Goal: Transaction & Acquisition: Purchase product/service

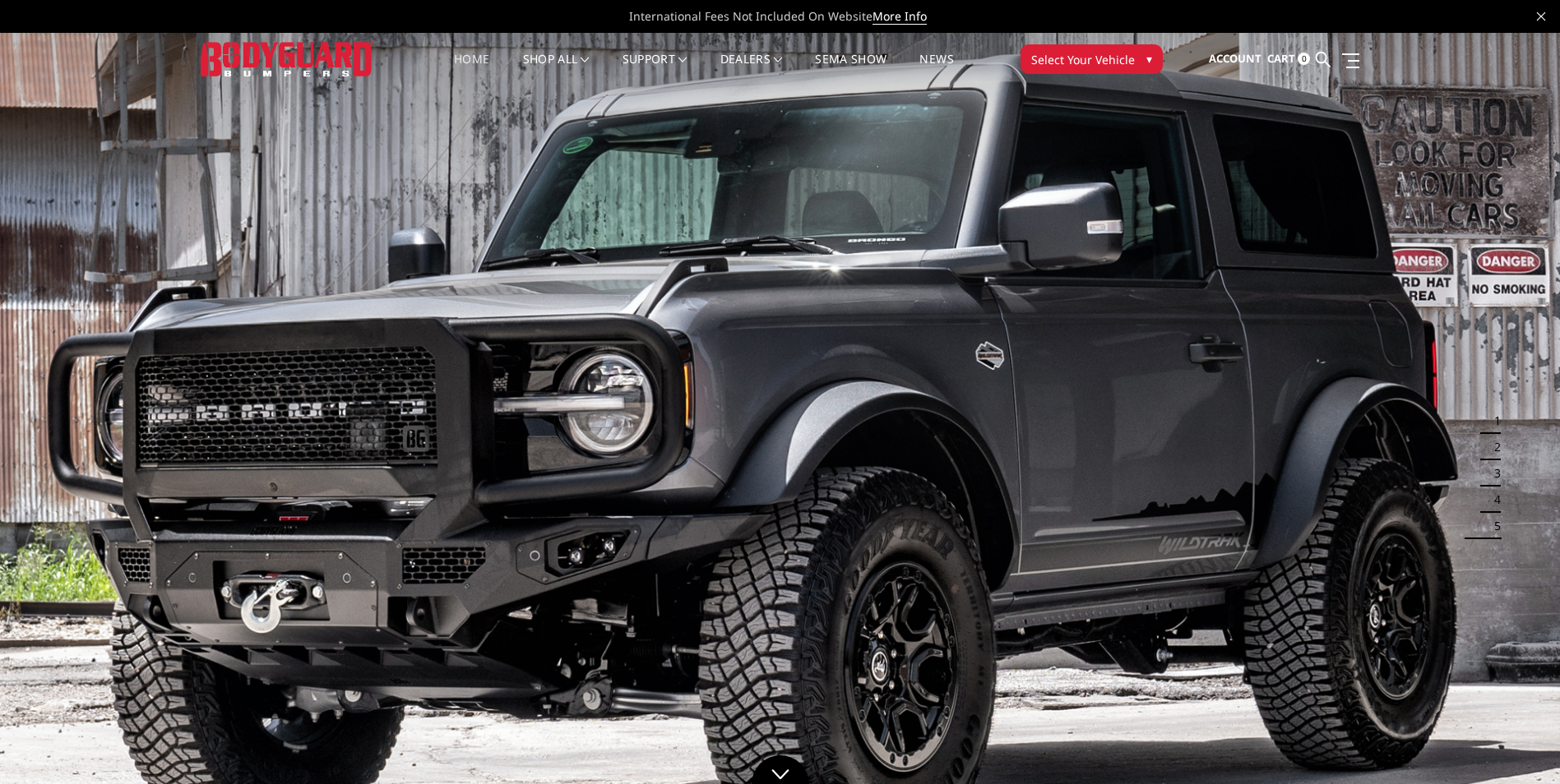
click at [1096, 52] on span "Select Your Vehicle" at bounding box center [1083, 60] width 104 height 17
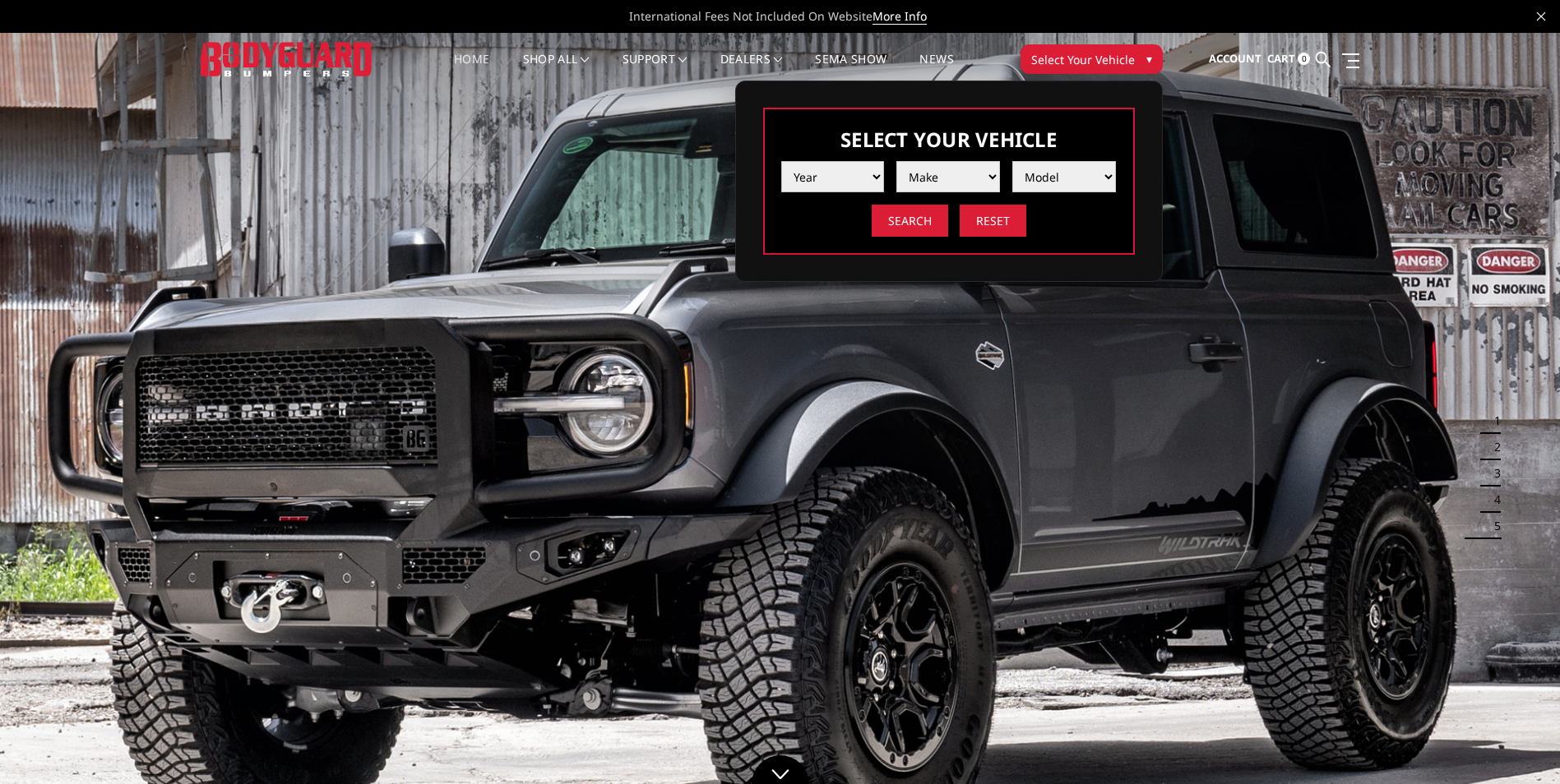
click at [859, 176] on select "Year [DATE] 2024 2023 2022 2021 2020 2019 2018 2017 2016 2015 2014 2013 2012 20…" at bounding box center [833, 177] width 104 height 32
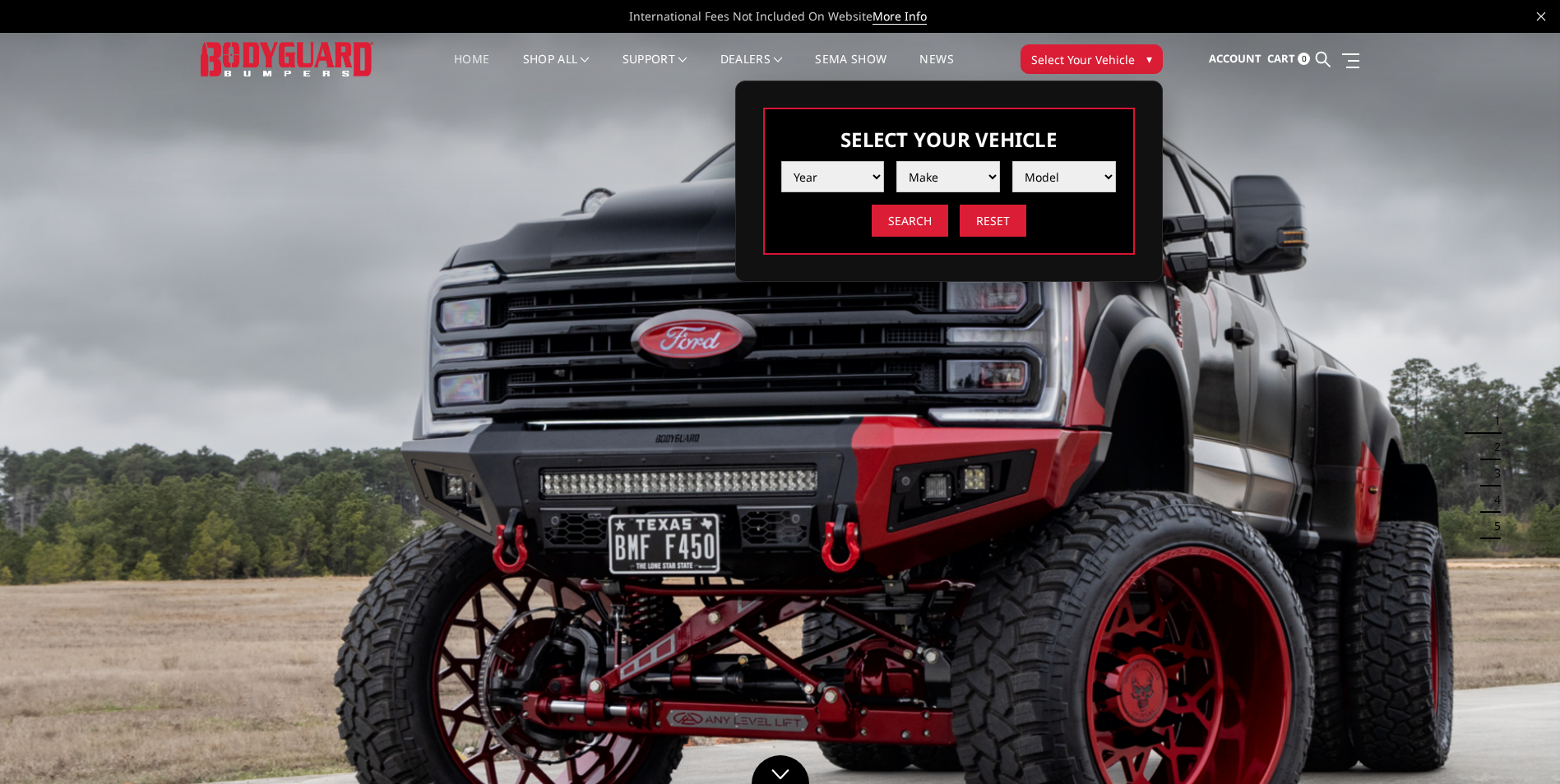
select select "yr_2024"
click at [781, 161] on select "Year [DATE] 2024 2023 2022 2021 2020 2019 2018 2017 2016 2015 2014 2013 2012 20…" at bounding box center [833, 177] width 104 height 32
click at [920, 180] on select "Make Chevrolet Ford GMC Ram Toyota" at bounding box center [947, 177] width 104 height 32
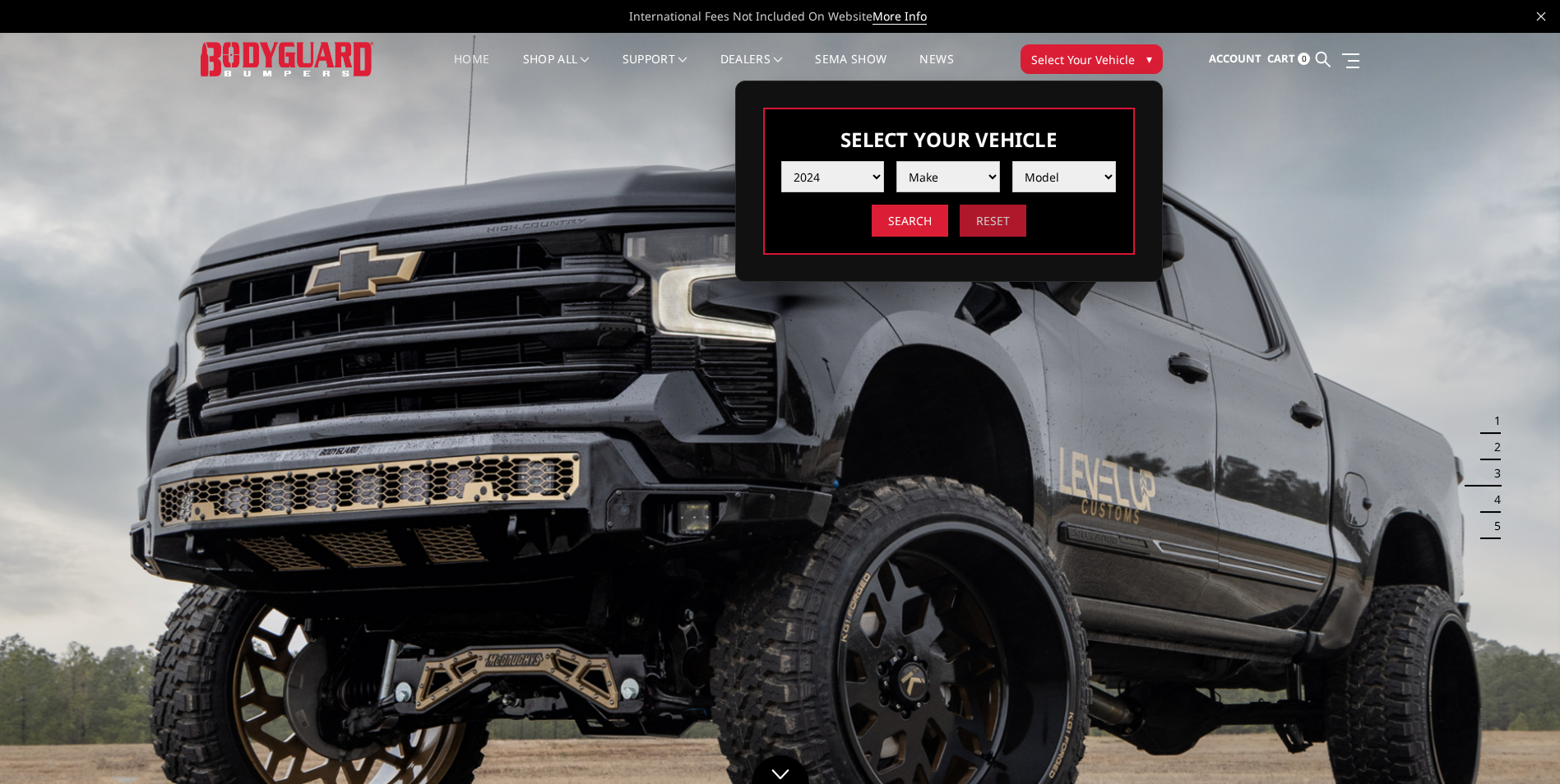
select select "mk_chevrolet"
click at [896, 161] on select "Make Chevrolet Ford GMC Ram Toyota" at bounding box center [947, 177] width 104 height 32
click at [1047, 182] on select "Model Silverado 1500 Silverado 2500 / 3500 Silverado 4500 / 5500 / 6500" at bounding box center [1064, 177] width 104 height 32
select select "md_silverado-1500"
click at [1012, 161] on select "Model Silverado 1500 Silverado 2500 / 3500 Silverado 4500 / 5500 / 6500" at bounding box center [1064, 177] width 104 height 32
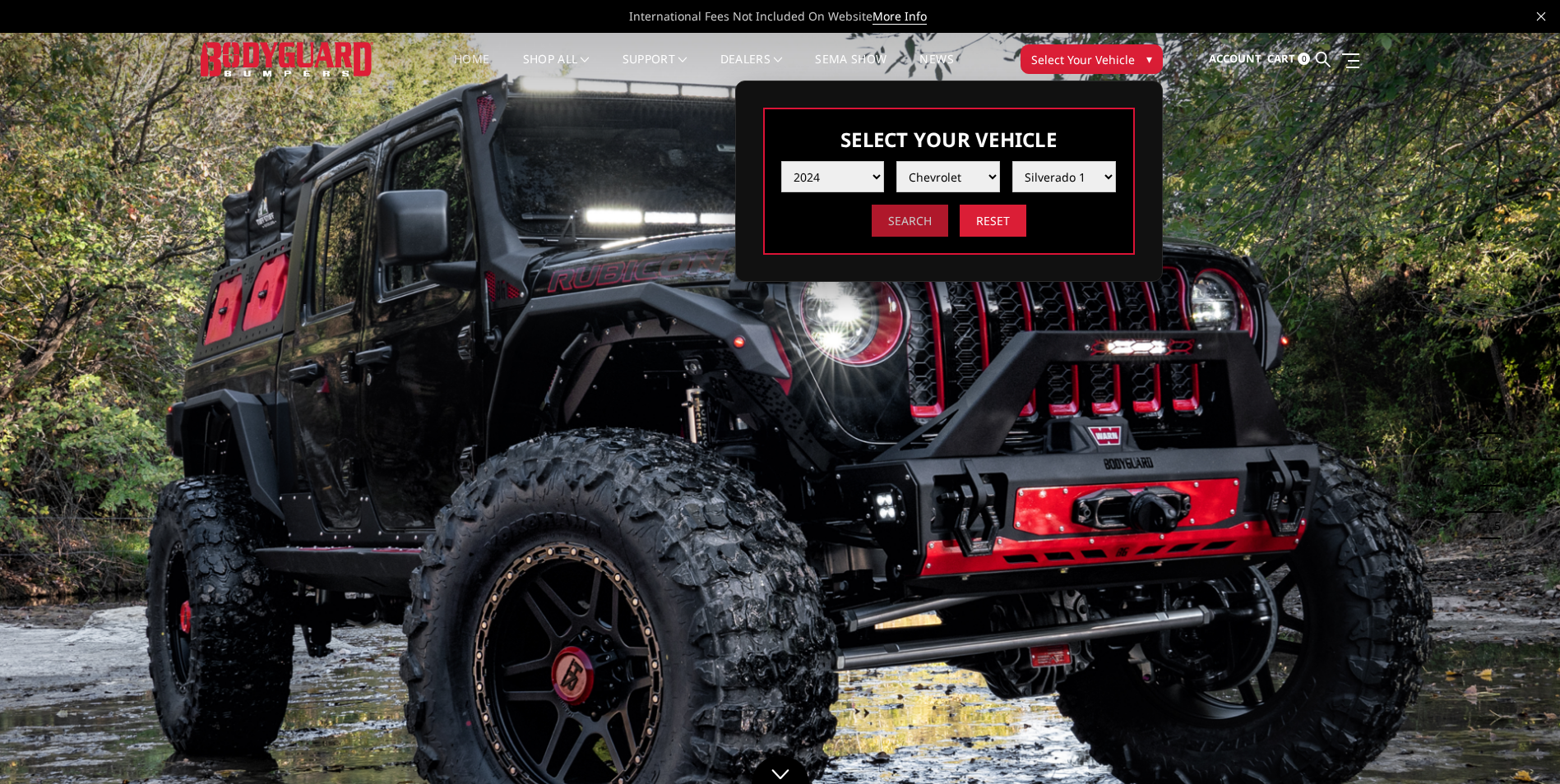
click at [933, 223] on input "Search" at bounding box center [909, 221] width 77 height 32
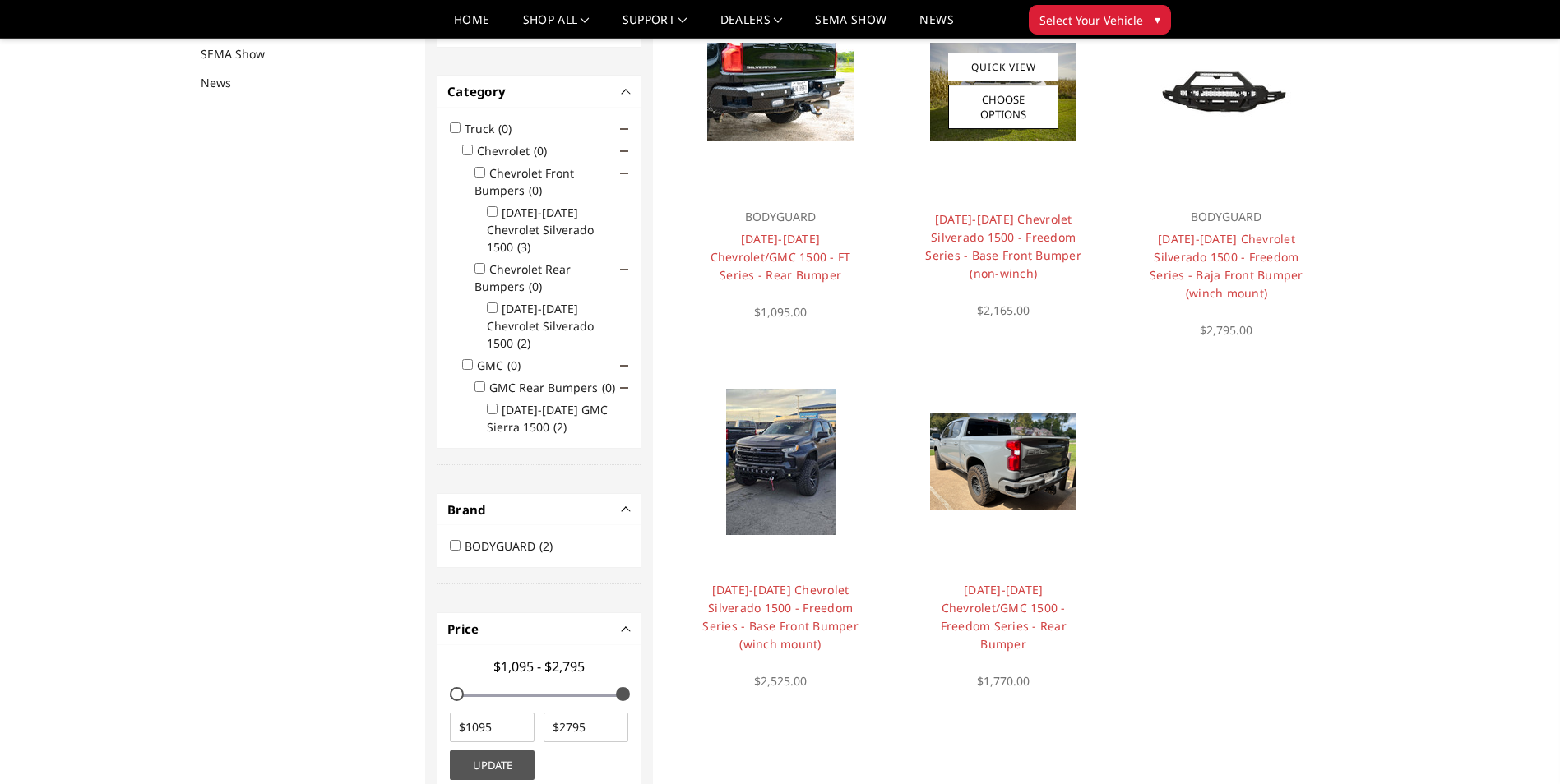
scroll to position [214, 0]
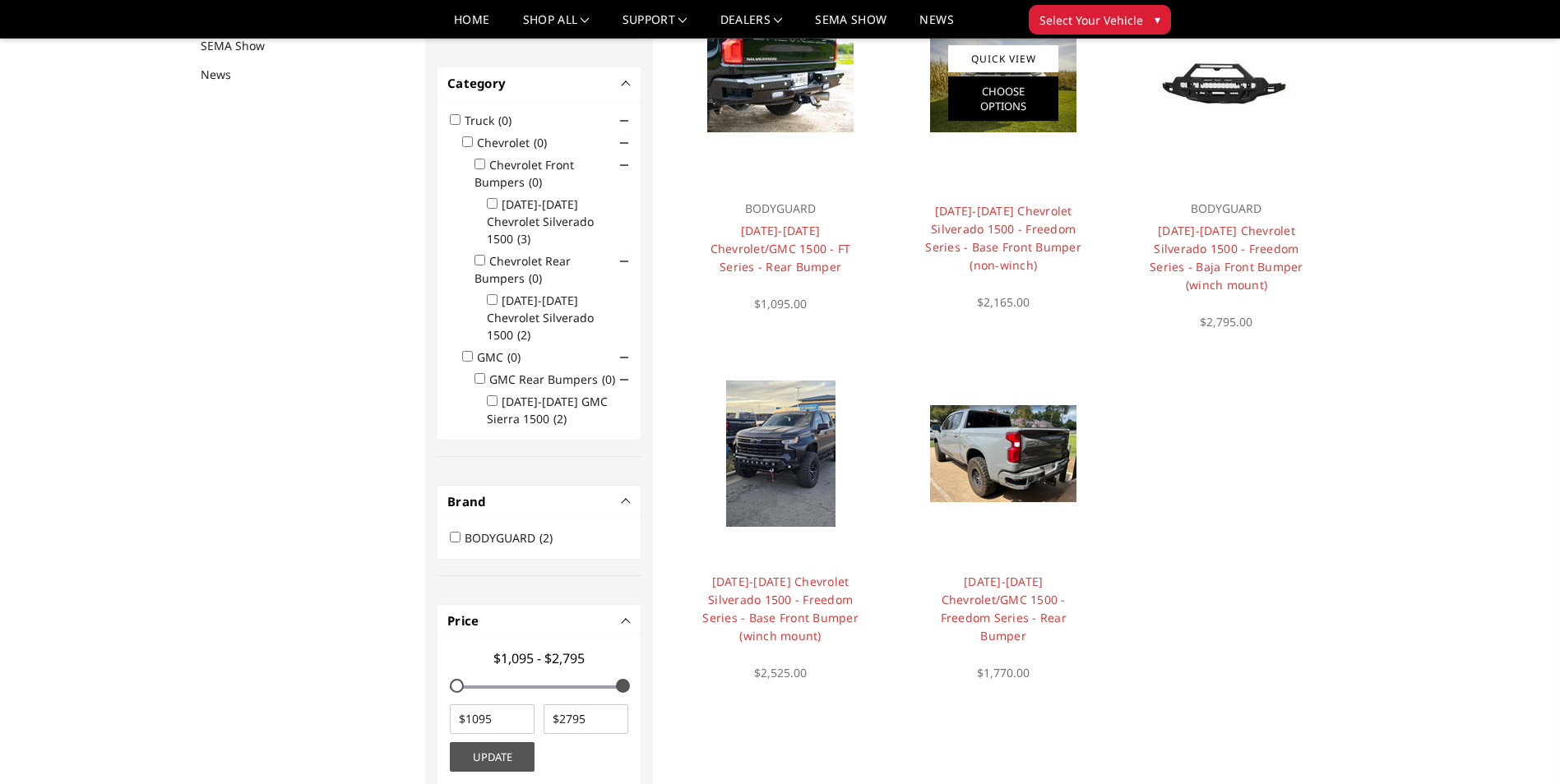
click at [1016, 109] on link "Choose Options" at bounding box center [1003, 98] width 110 height 44
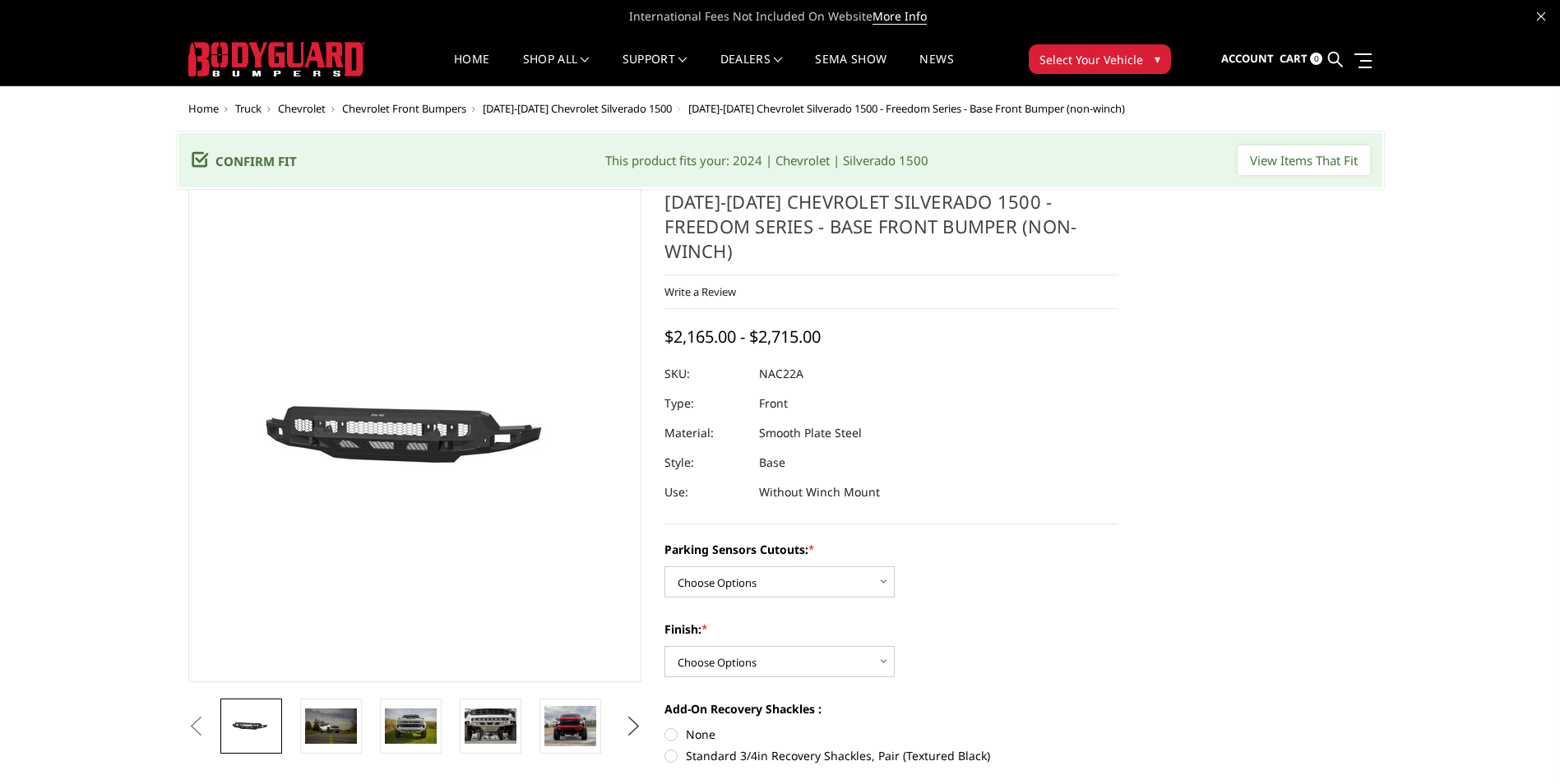
click at [627, 729] on button "Next" at bounding box center [632, 726] width 24 height 24
click at [628, 728] on button "Next" at bounding box center [632, 726] width 24 height 24
click at [346, 715] on img at bounding box center [330, 726] width 51 height 34
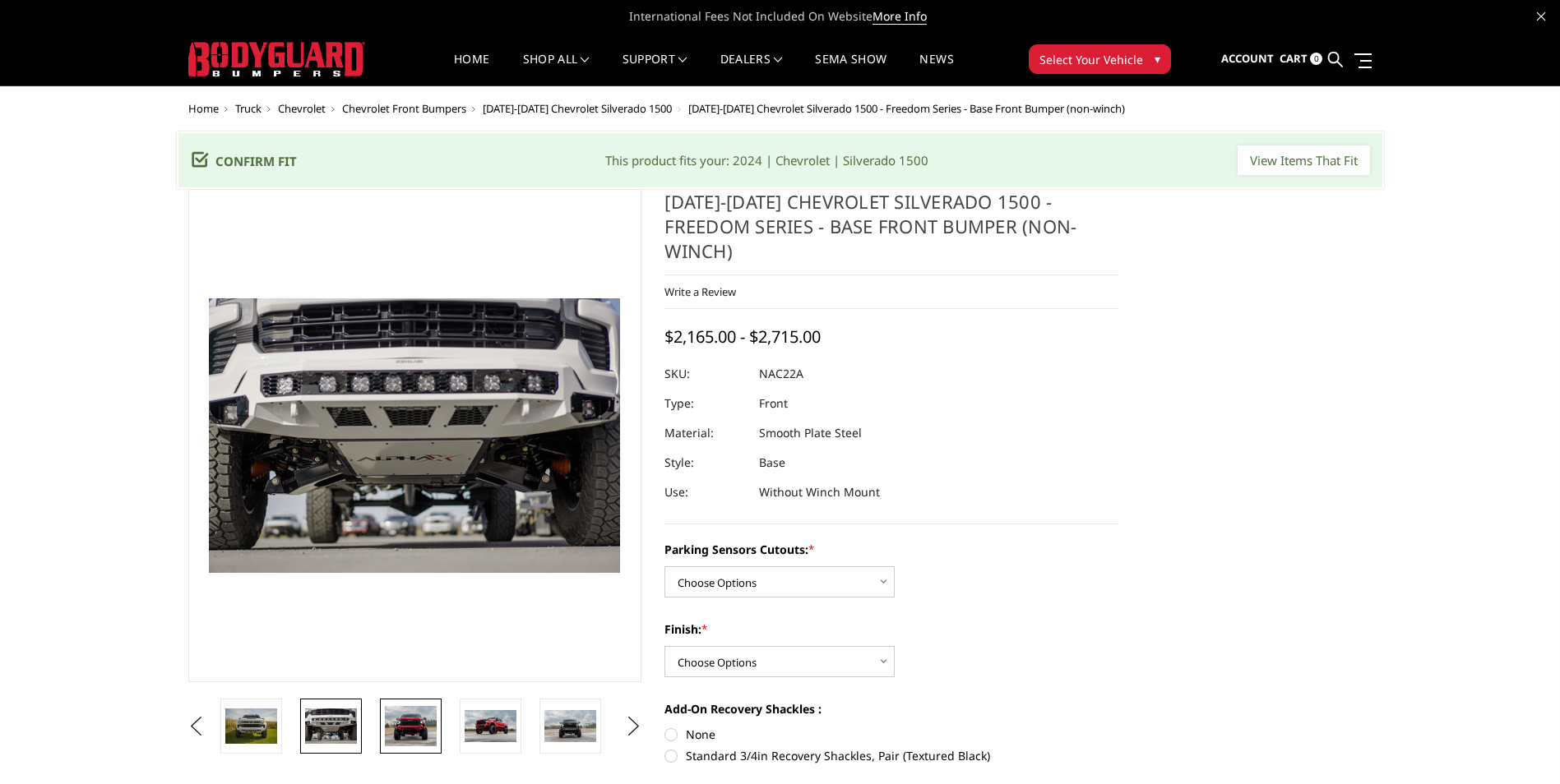
click at [390, 715] on img at bounding box center [411, 727] width 51 height 42
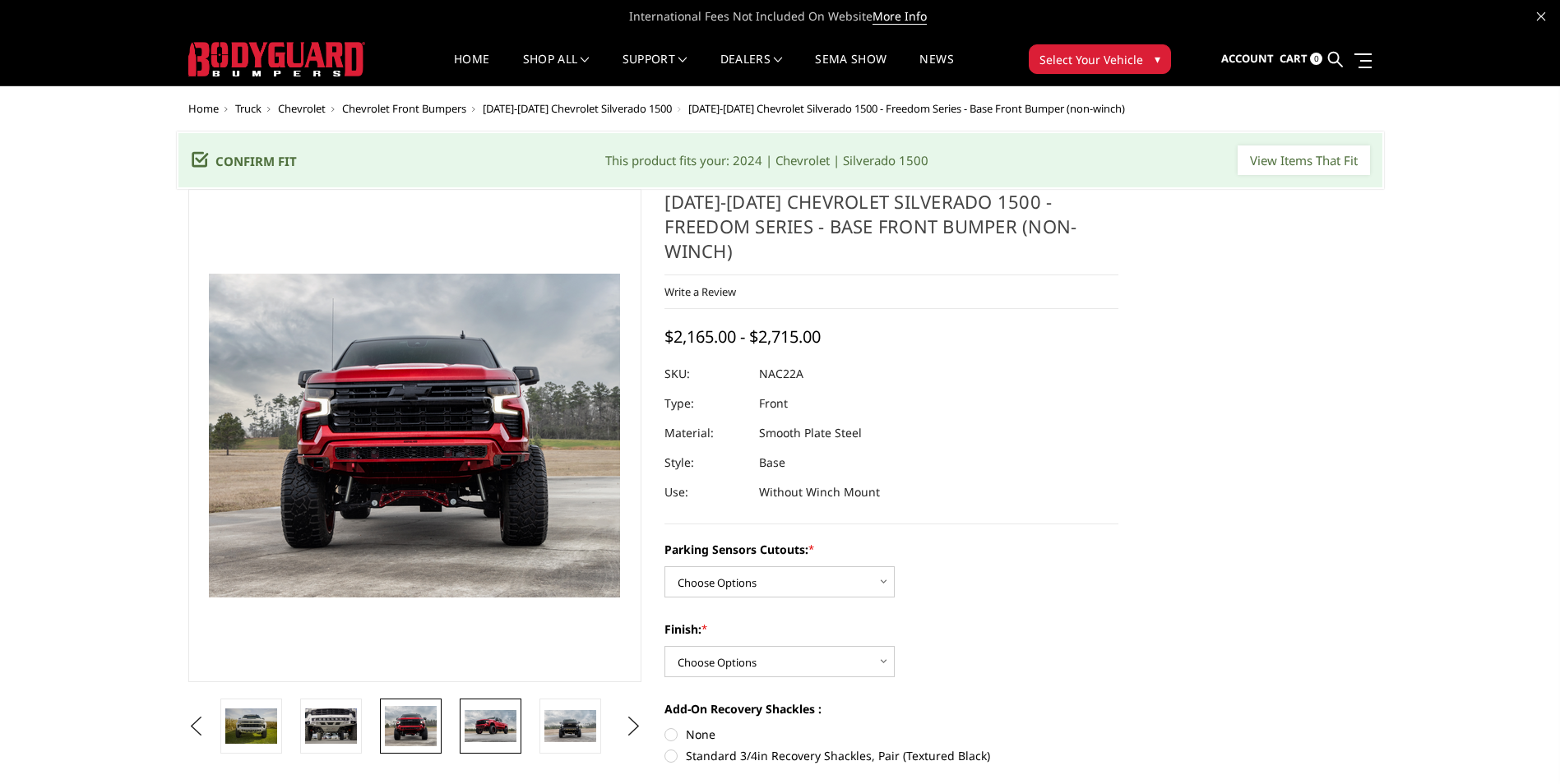
click at [473, 726] on img at bounding box center [490, 726] width 51 height 32
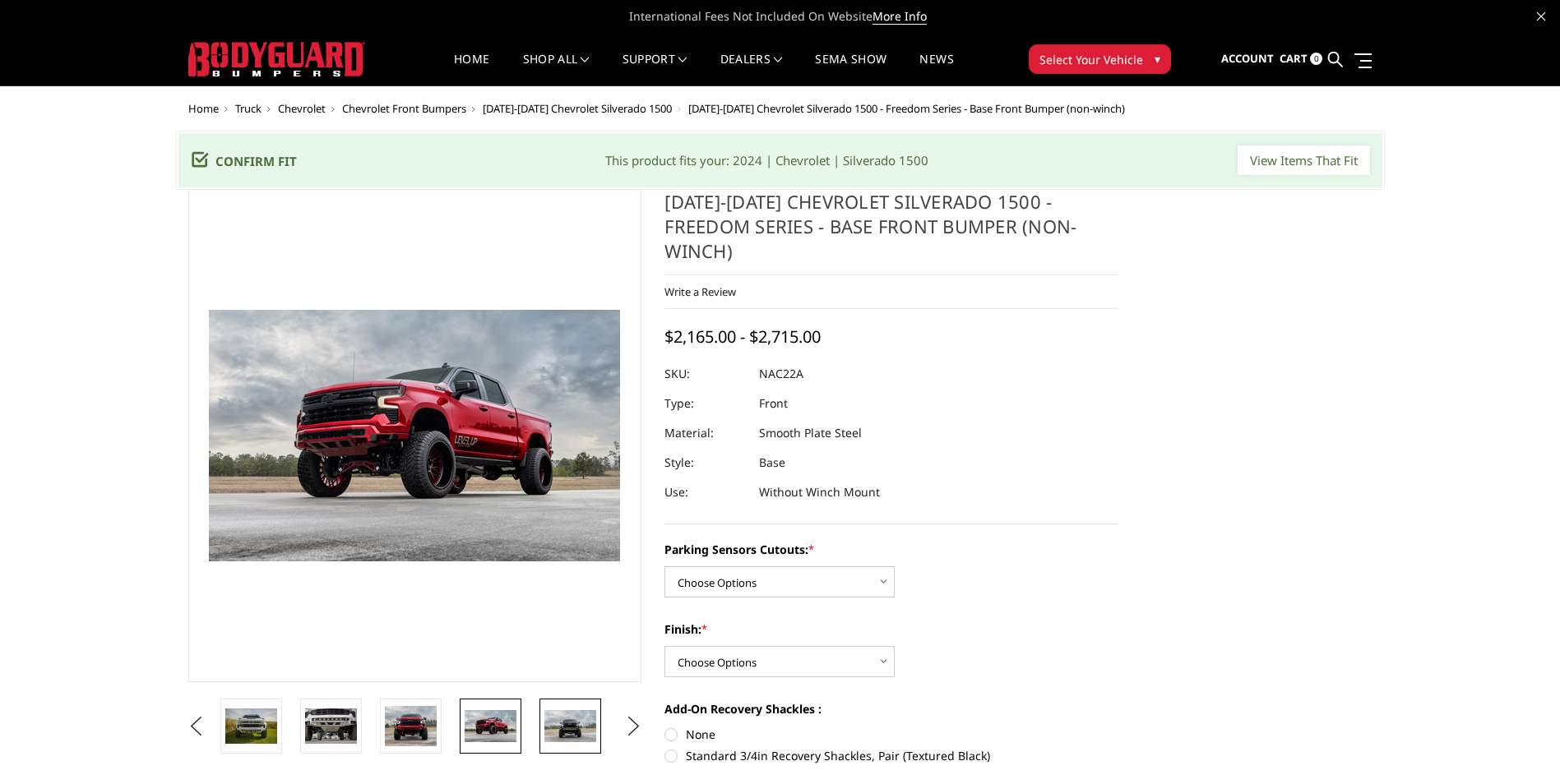
click at [570, 735] on img at bounding box center [569, 725] width 51 height 32
